Goal: Information Seeking & Learning: Learn about a topic

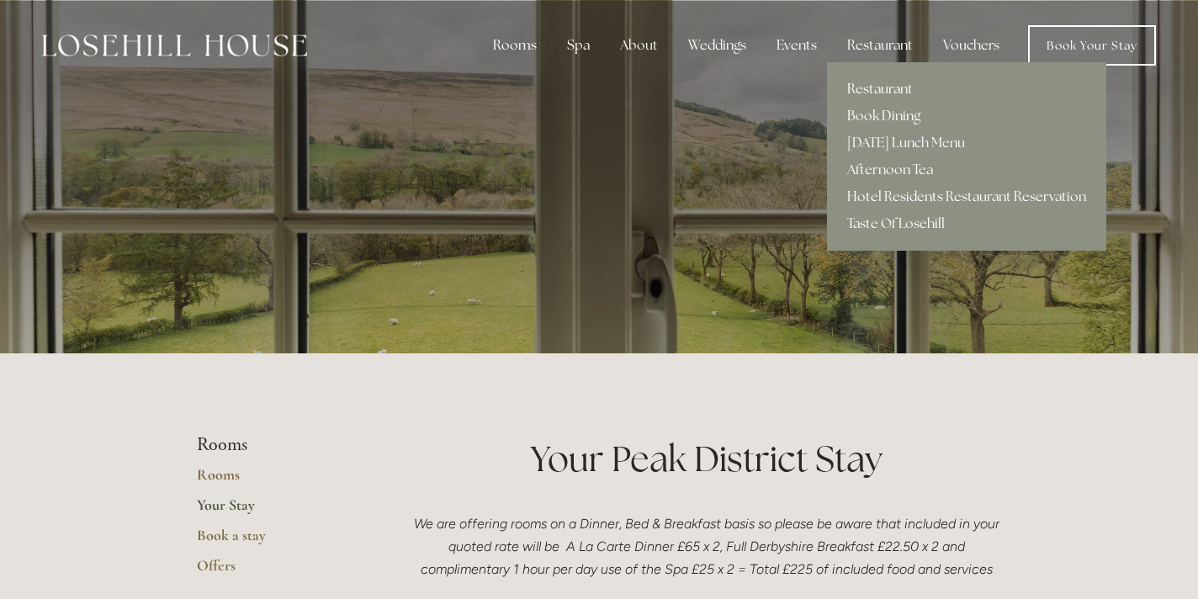
click at [864, 89] on link "Restaurant" at bounding box center [966, 89] width 279 height 27
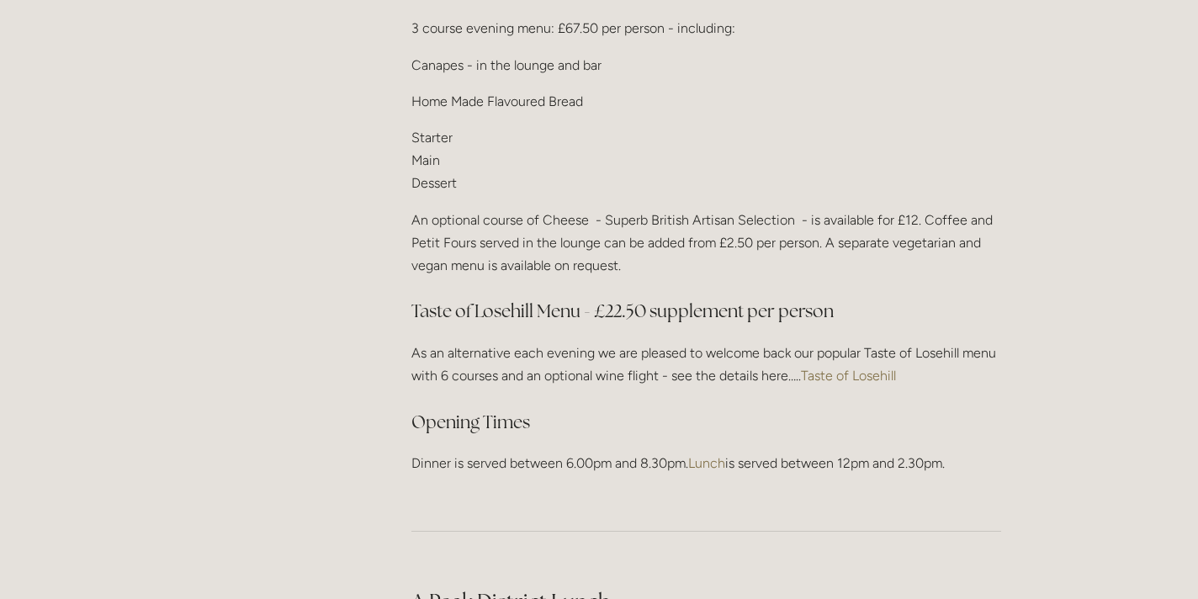
scroll to position [2239, 0]
click at [846, 366] on link "Taste of Losehill" at bounding box center [848, 374] width 95 height 16
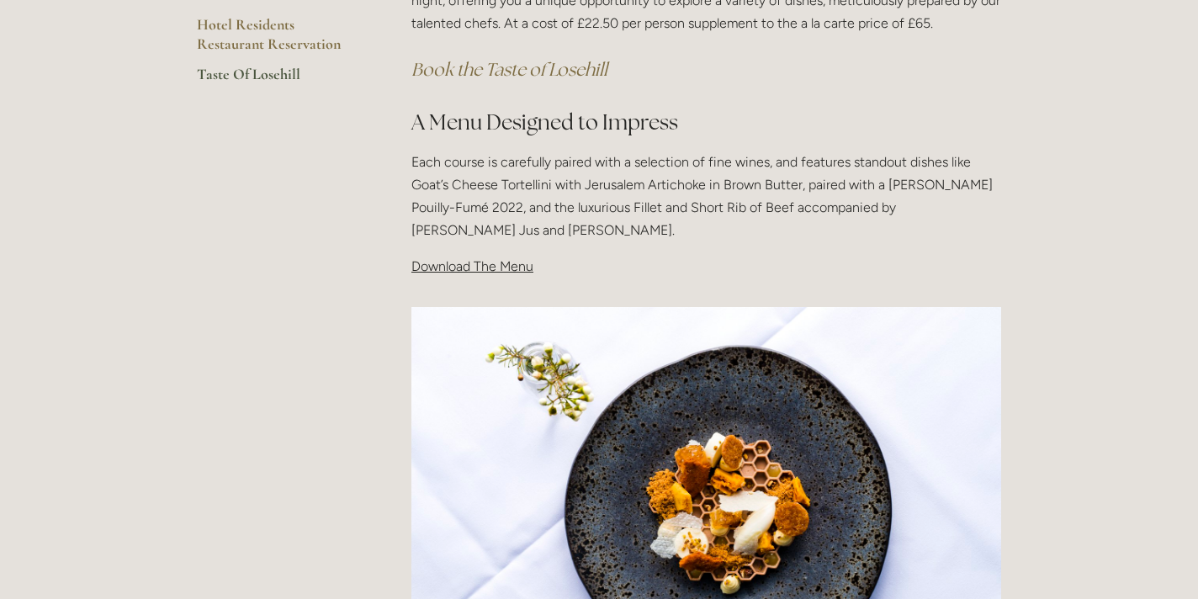
scroll to position [273, 0]
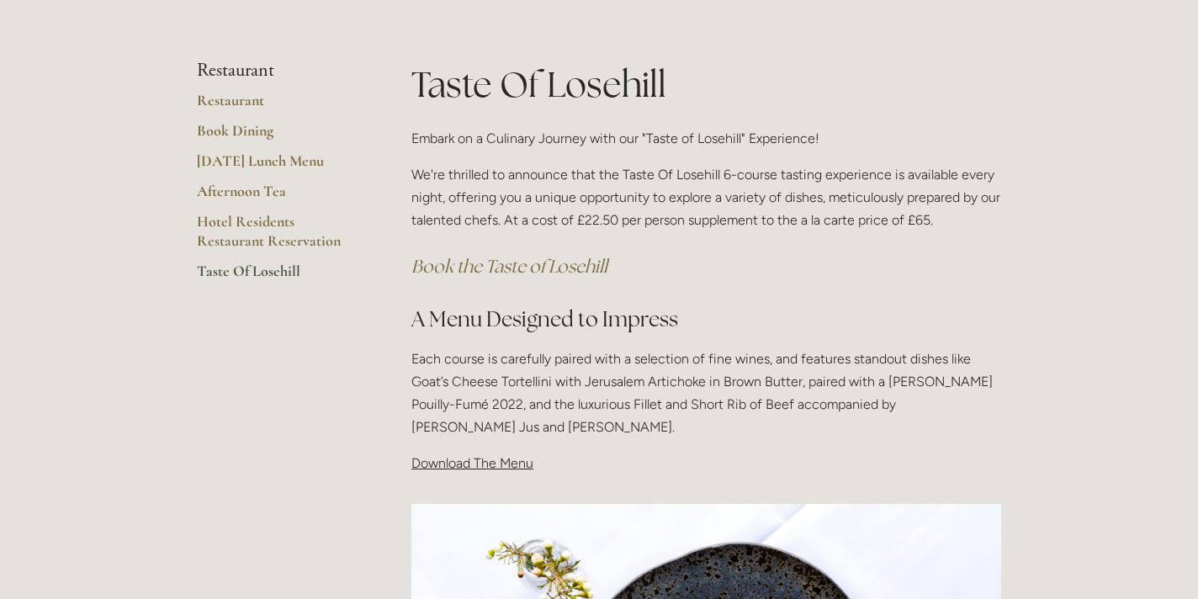
click at [479, 463] on span "Download The Menu" at bounding box center [472, 463] width 122 height 16
click at [522, 468] on span "Download The Menu" at bounding box center [472, 463] width 122 height 16
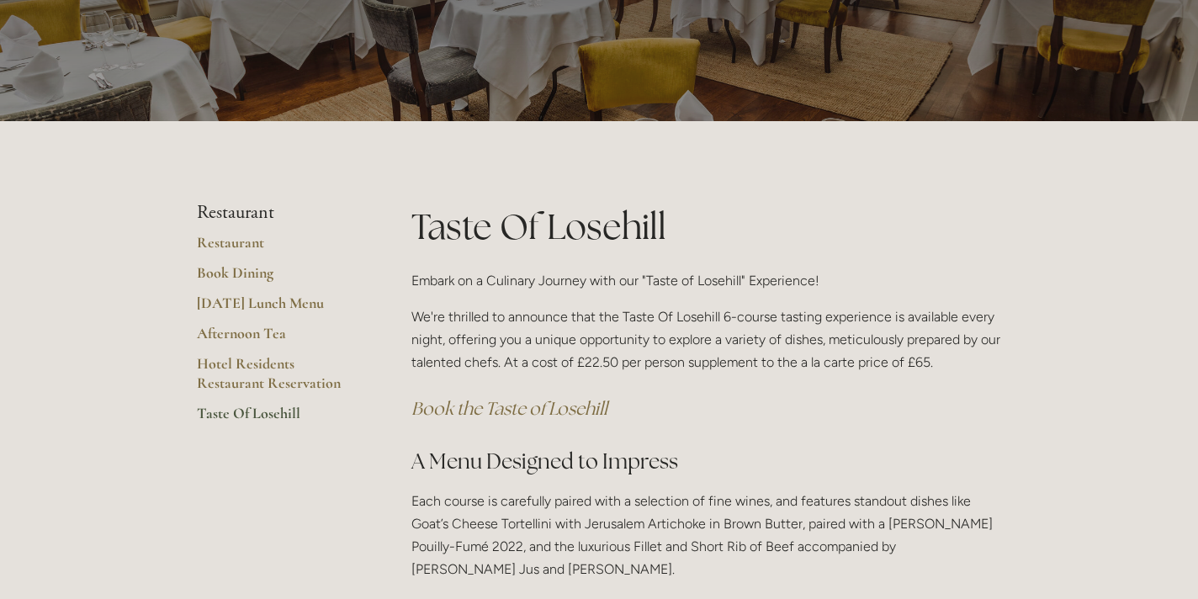
scroll to position [0, 0]
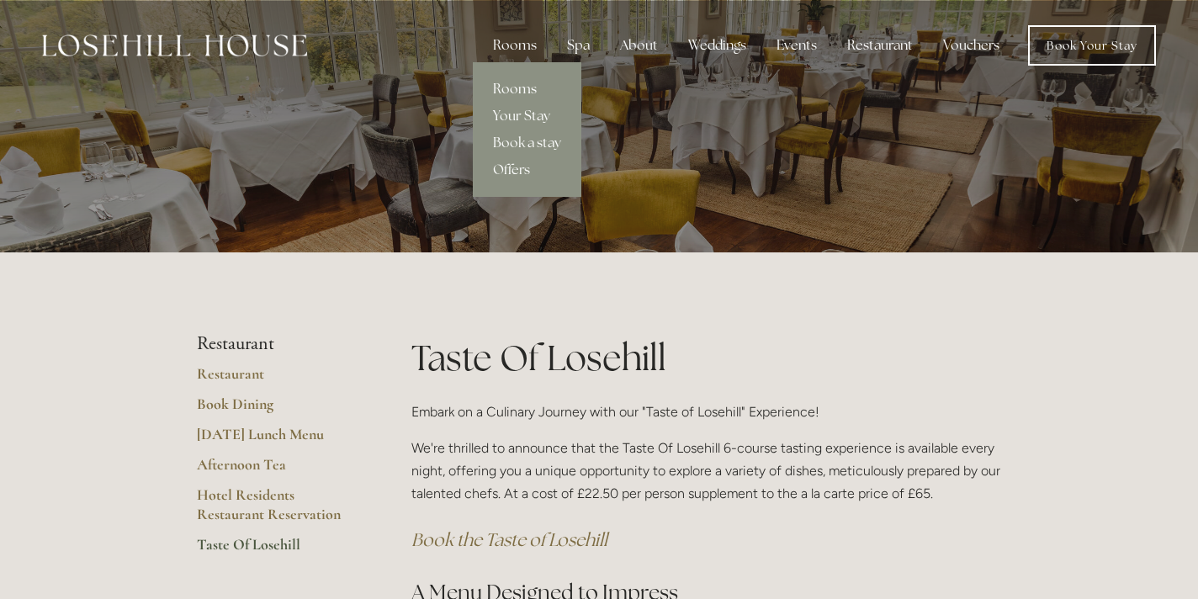
click at [522, 92] on link "Rooms" at bounding box center [527, 89] width 108 height 27
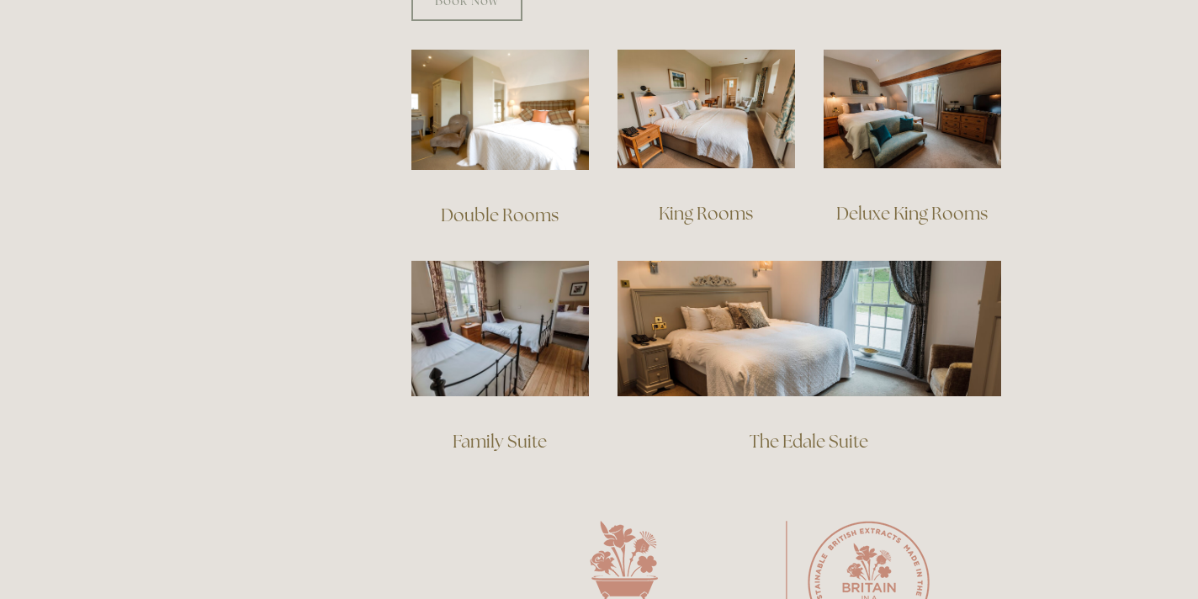
scroll to position [1208, 0]
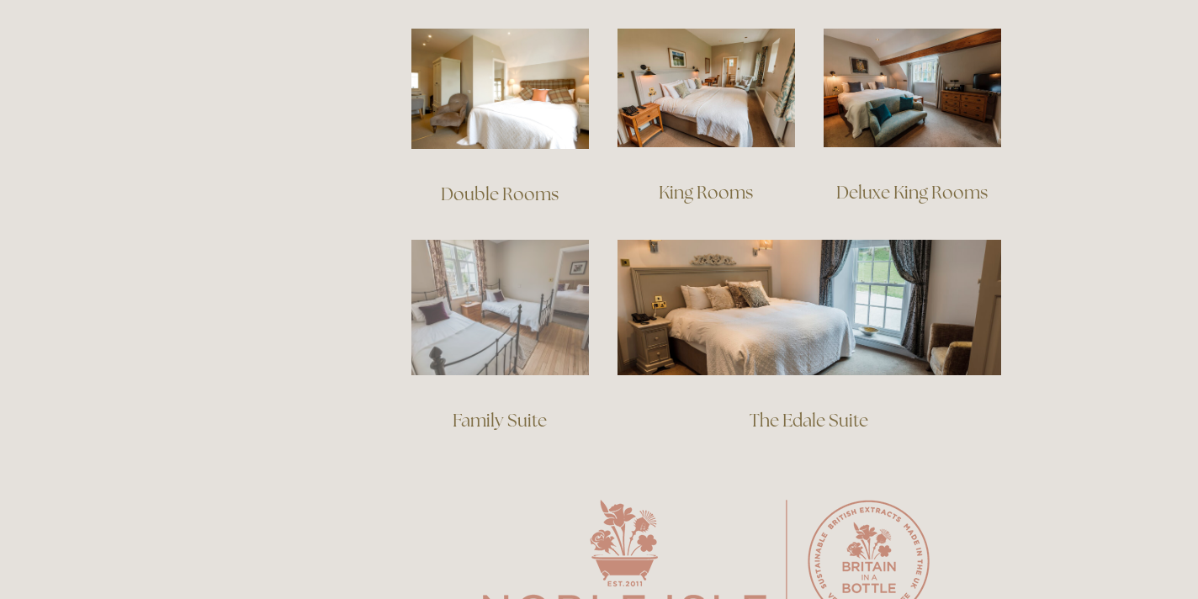
click at [505, 328] on img at bounding box center [499, 307] width 177 height 135
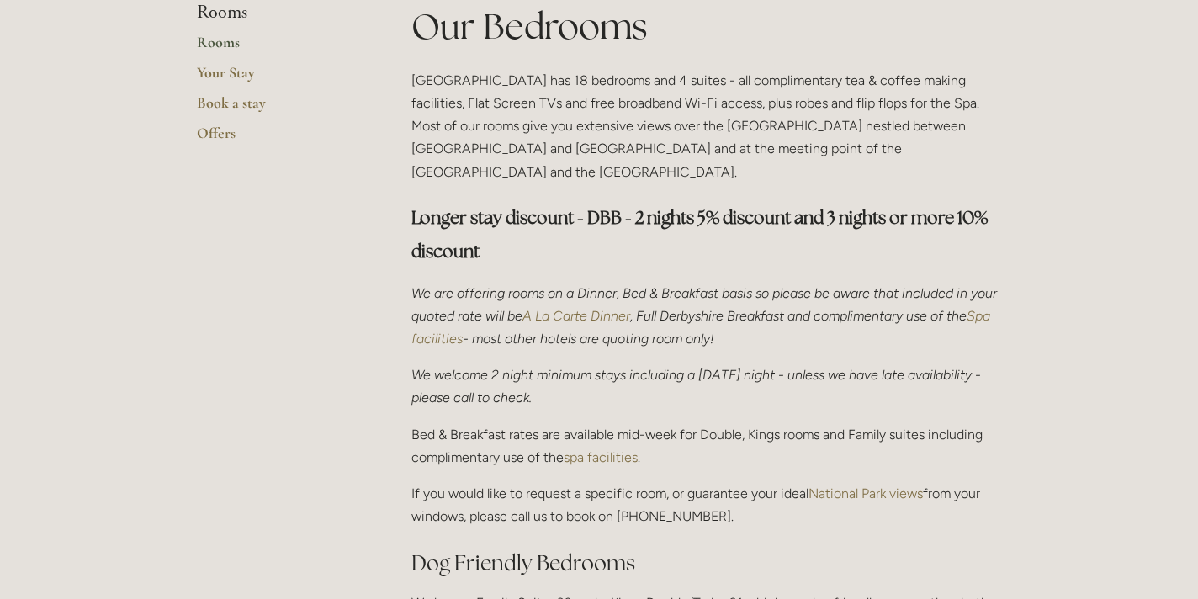
scroll to position [0, 0]
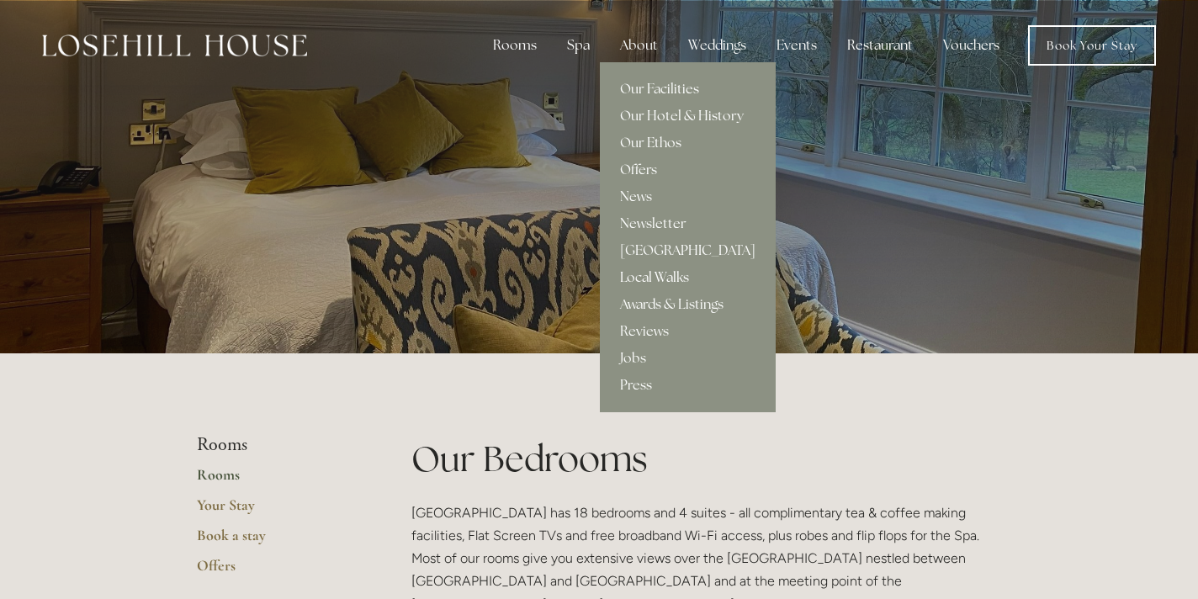
click at [636, 275] on link "Local Walks" at bounding box center [688, 277] width 176 height 27
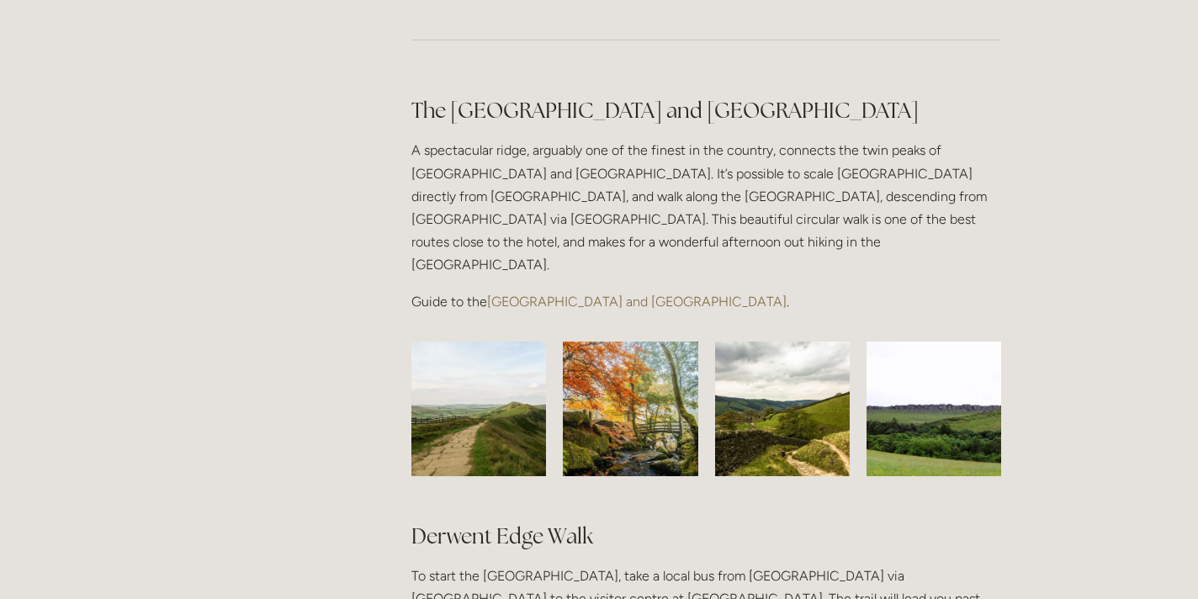
scroll to position [1376, 0]
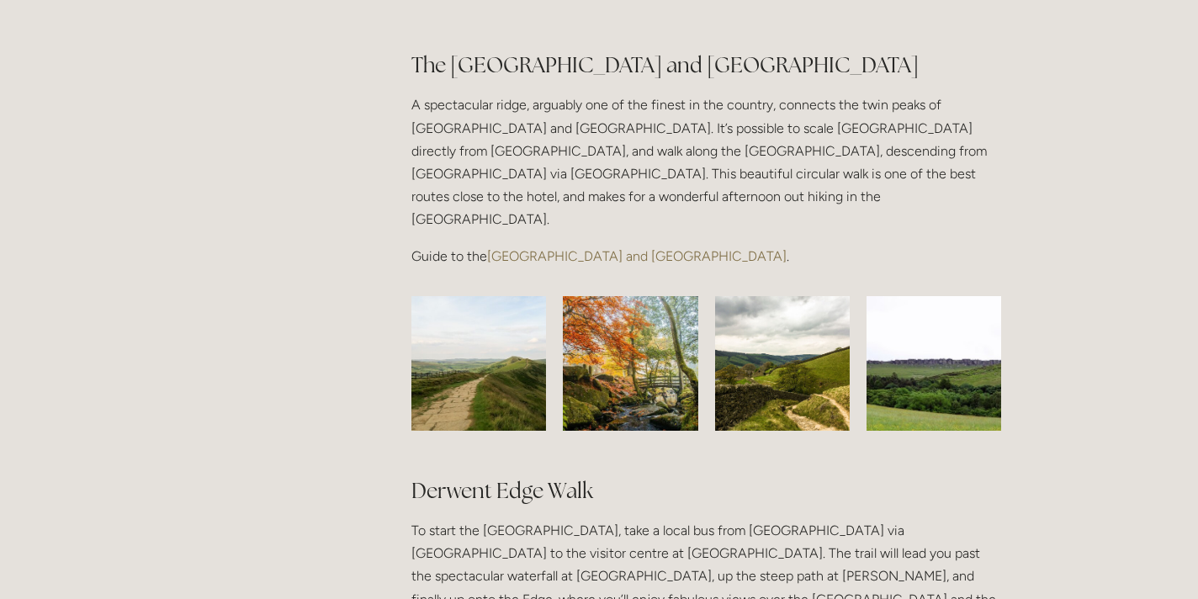
click at [617, 248] on link "[GEOGRAPHIC_DATA] and [GEOGRAPHIC_DATA]" at bounding box center [636, 256] width 299 height 16
